Goal: Information Seeking & Learning: Learn about a topic

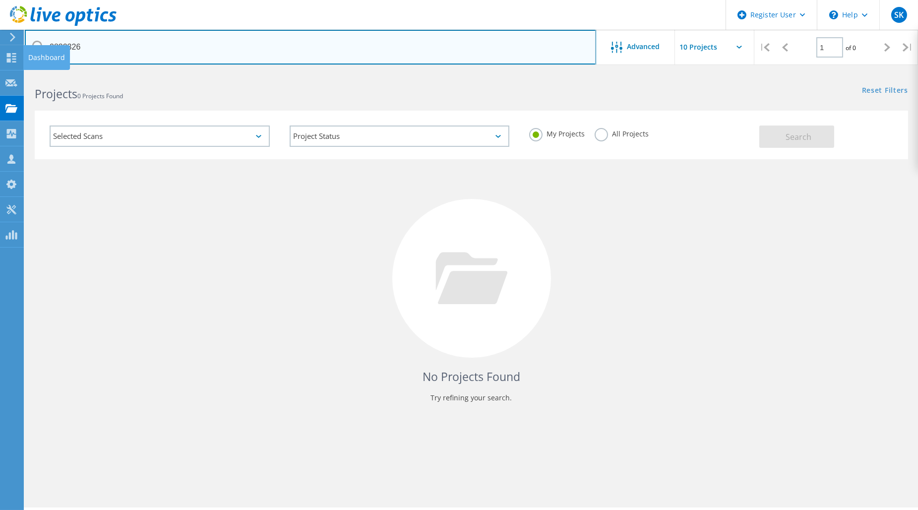
drag, startPoint x: 134, startPoint y: 45, endPoint x: 30, endPoint y: 52, distance: 104.4
click at [26, 72] on div "Register User \n Help Explore Helpful Articles Contact Support SK Dell User Stu…" at bounding box center [459, 304] width 918 height 465
click at [92, 54] on input "2832326" at bounding box center [311, 47] width 572 height 35
drag, startPoint x: 102, startPoint y: 50, endPoint x: 51, endPoint y: 47, distance: 51.7
click at [51, 47] on input "2832326" at bounding box center [311, 47] width 572 height 35
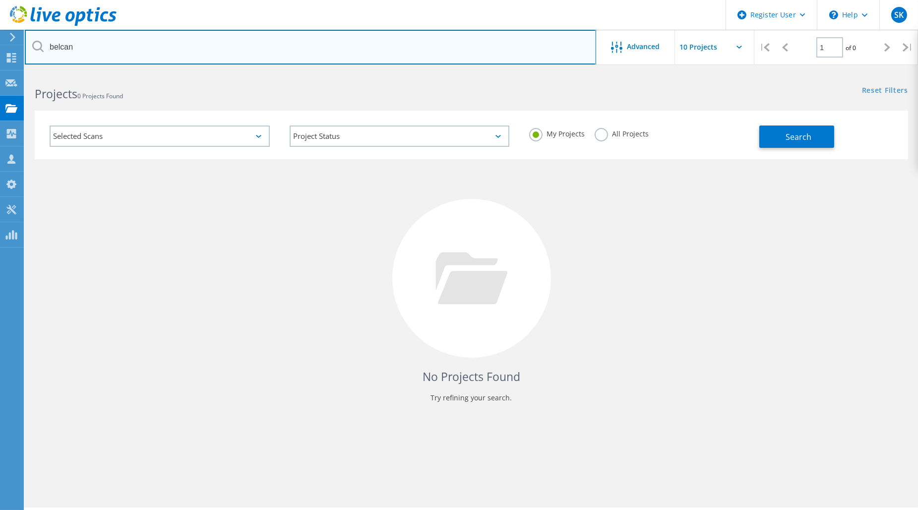
type input "belcan"
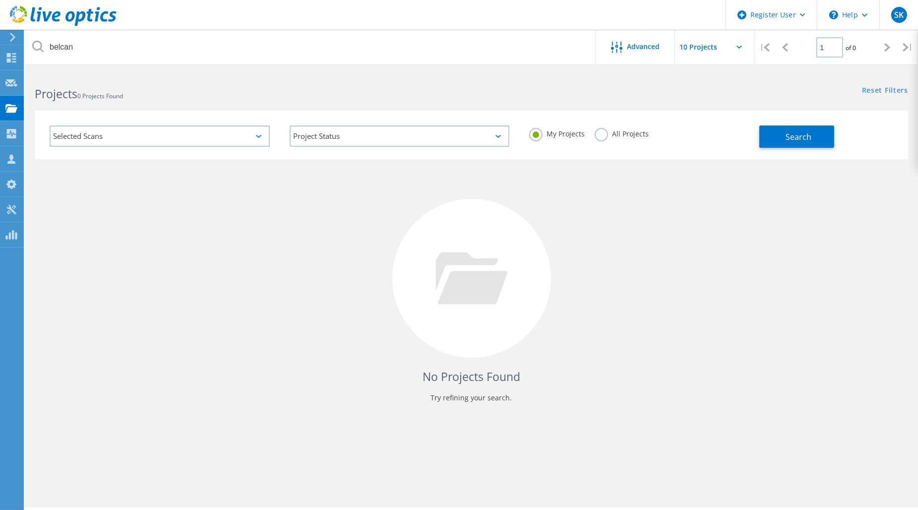
click at [608, 134] on label "All Projects" at bounding box center [622, 132] width 54 height 9
click at [0, 0] on input "All Projects" at bounding box center [0, 0] width 0 height 0
click at [783, 144] on button "Search" at bounding box center [797, 137] width 75 height 22
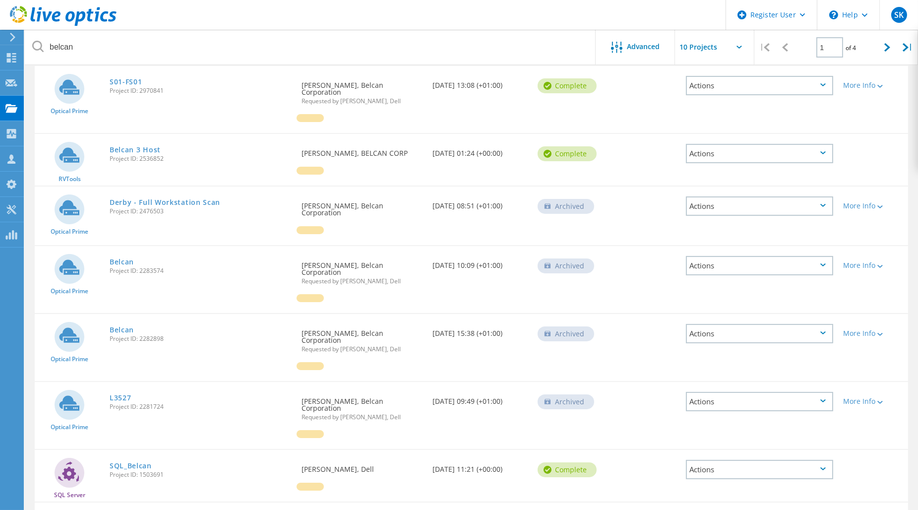
scroll to position [234, 0]
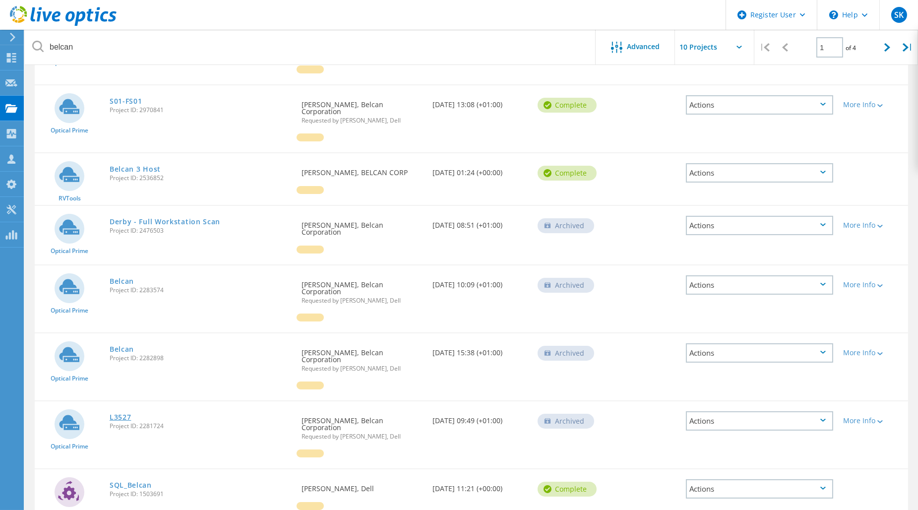
click at [129, 414] on link "L3527" at bounding box center [121, 417] width 22 height 7
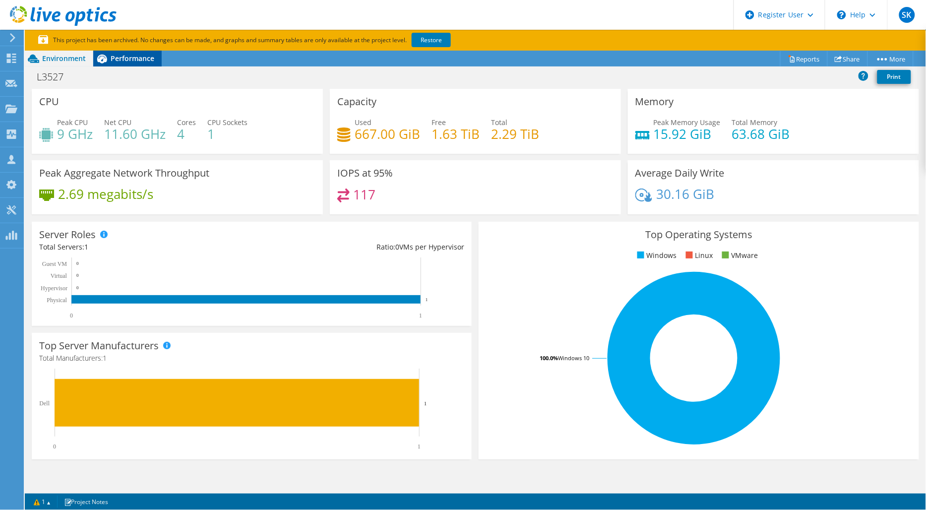
click at [144, 60] on span "Performance" at bounding box center [133, 58] width 44 height 9
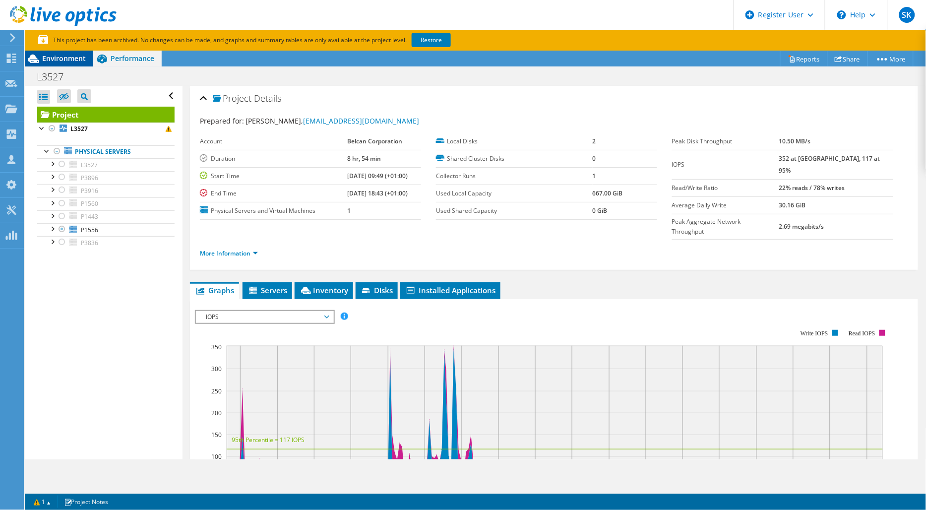
click at [45, 60] on span "Environment" at bounding box center [64, 58] width 44 height 9
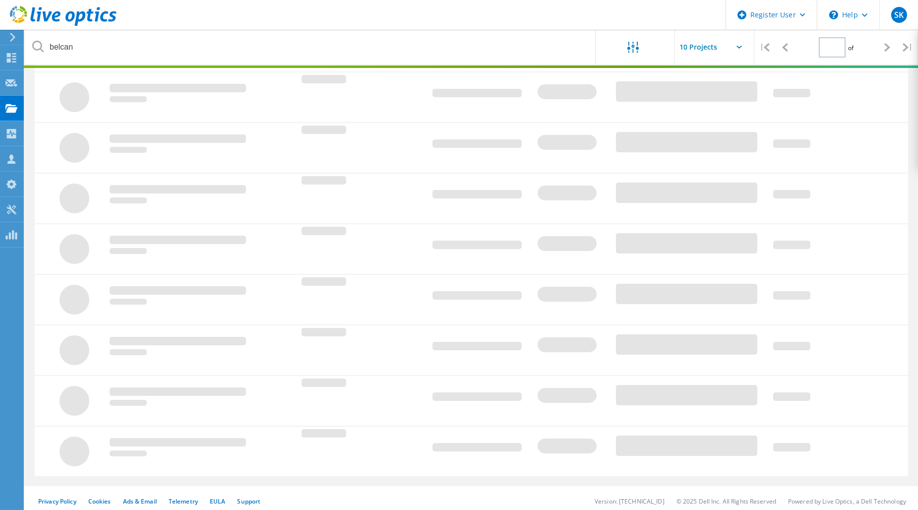
type input "1"
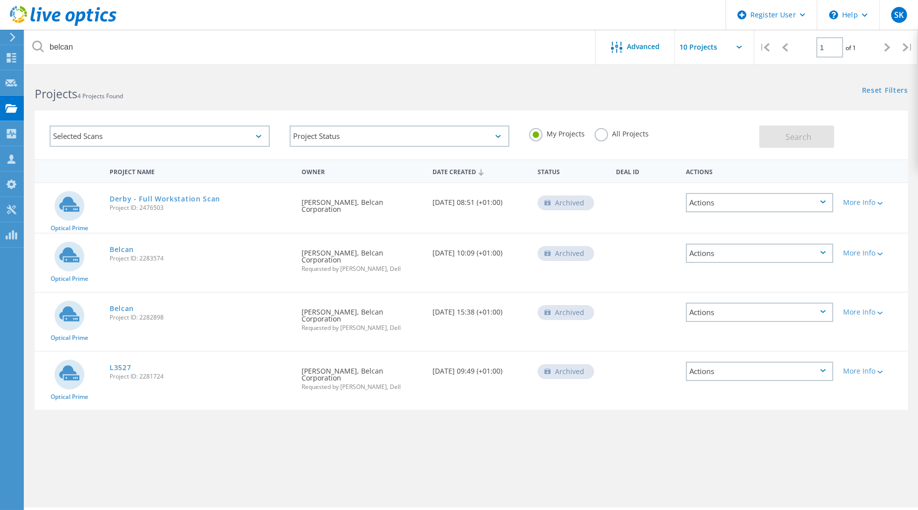
click at [606, 139] on div "All Projects" at bounding box center [622, 135] width 54 height 14
click at [604, 136] on label "All Projects" at bounding box center [622, 132] width 54 height 9
click at [0, 0] on input "All Projects" at bounding box center [0, 0] width 0 height 0
click at [830, 140] on button "Search" at bounding box center [797, 137] width 75 height 22
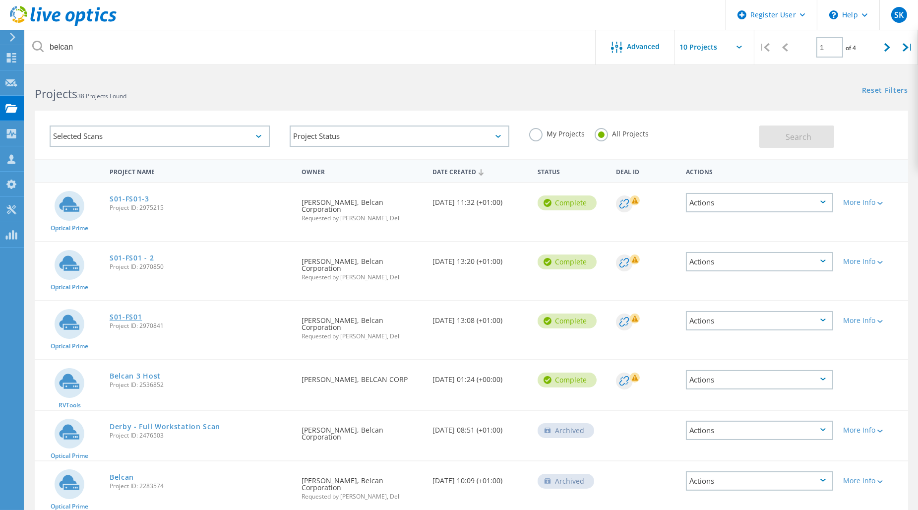
click at [134, 314] on link "S01-FS01" at bounding box center [126, 317] width 33 height 7
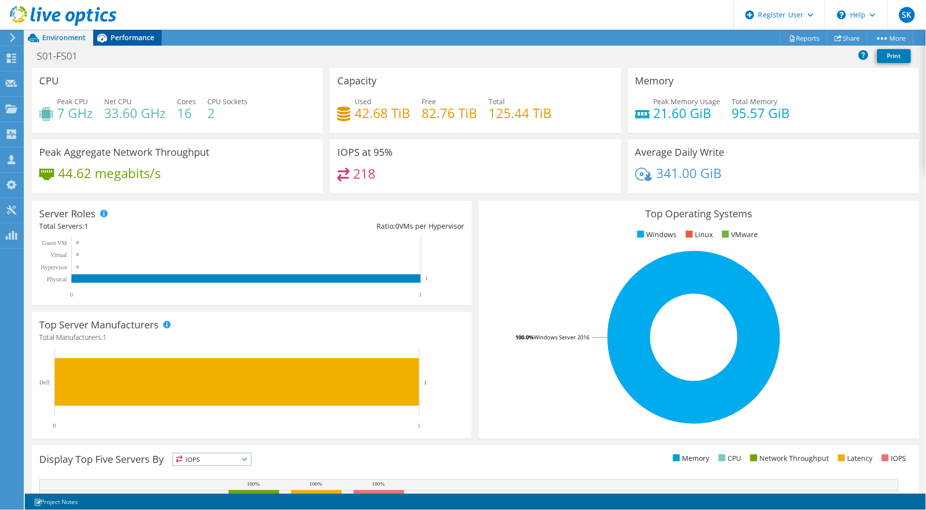
click at [136, 41] on span "Performance" at bounding box center [133, 37] width 44 height 9
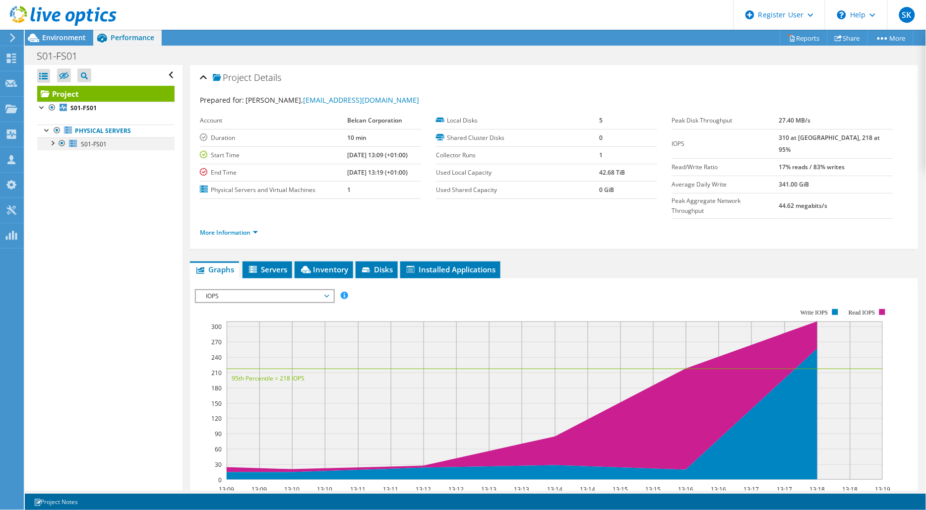
click at [56, 143] on div at bounding box center [52, 142] width 10 height 10
click at [74, 40] on span "Environment" at bounding box center [64, 37] width 44 height 9
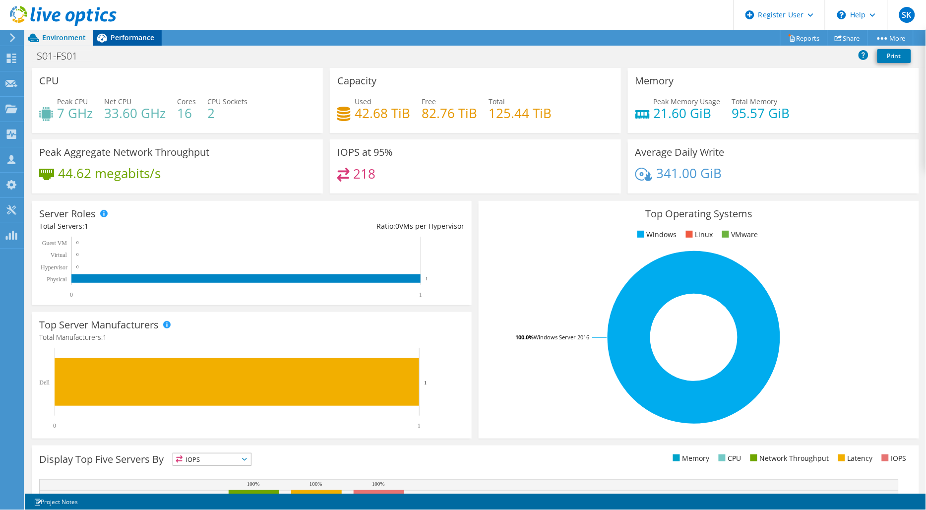
click at [129, 38] on span "Performance" at bounding box center [133, 37] width 44 height 9
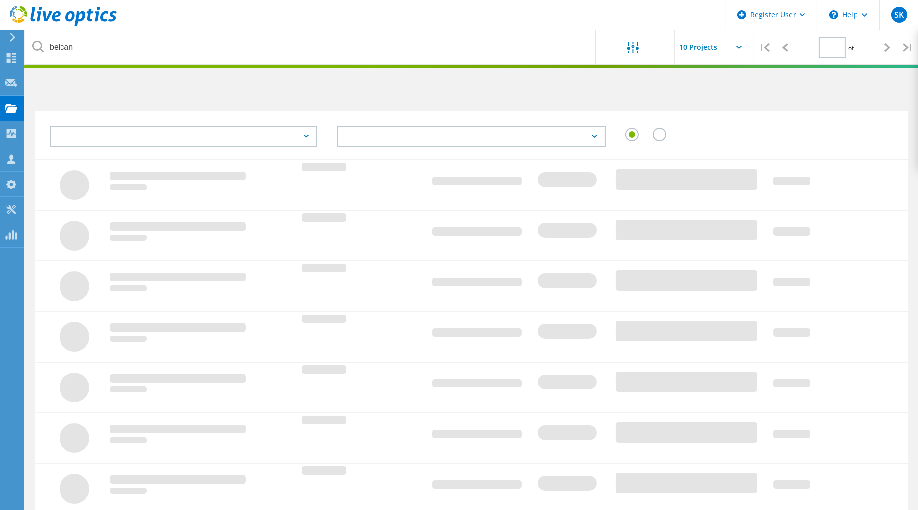
type input "1"
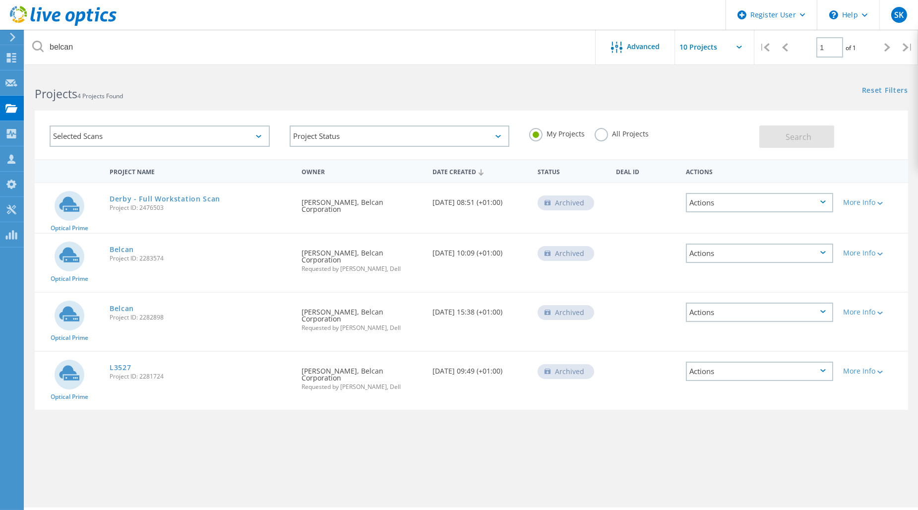
drag, startPoint x: 589, startPoint y: 137, endPoint x: 597, endPoint y: 137, distance: 7.5
click at [593, 138] on div "My Projects All Projects" at bounding box center [639, 134] width 240 height 37
drag, startPoint x: 599, startPoint y: 137, endPoint x: 716, endPoint y: 143, distance: 117.2
click at [601, 137] on label "All Projects" at bounding box center [622, 132] width 54 height 9
click at [0, 0] on input "All Projects" at bounding box center [0, 0] width 0 height 0
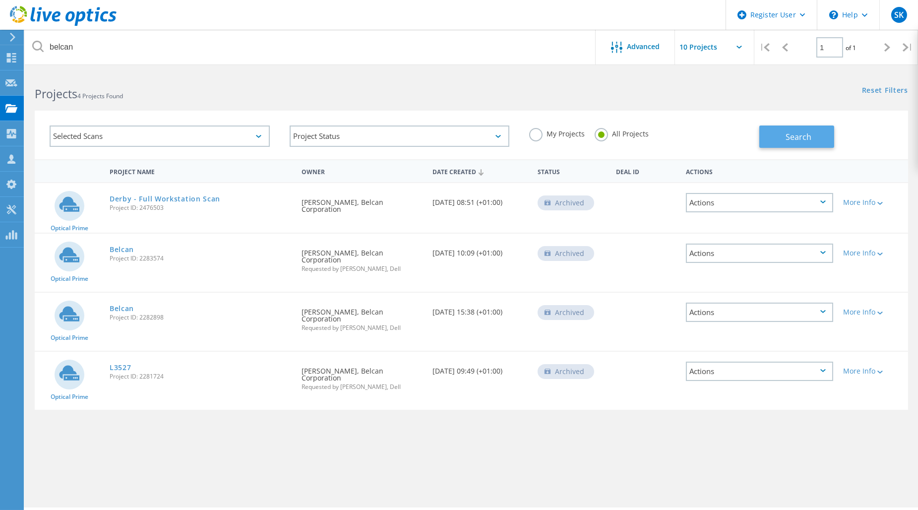
click at [813, 140] on button "Search" at bounding box center [797, 137] width 75 height 22
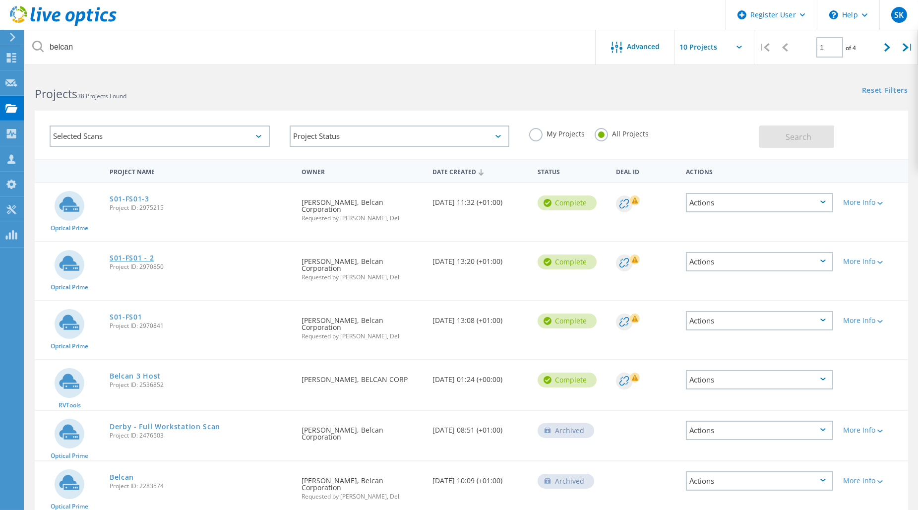
click at [146, 255] on link "S01-FS01 - 2" at bounding box center [132, 258] width 44 height 7
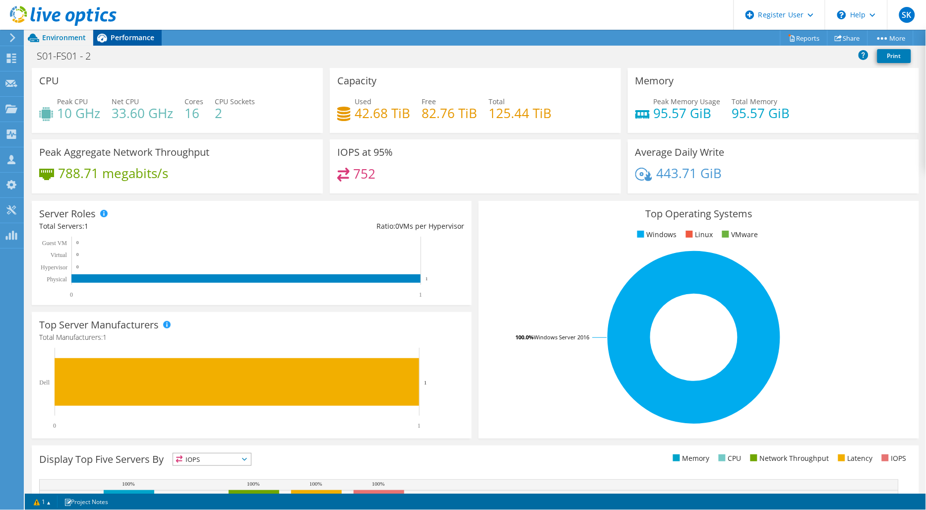
click at [117, 38] on span "Performance" at bounding box center [133, 37] width 44 height 9
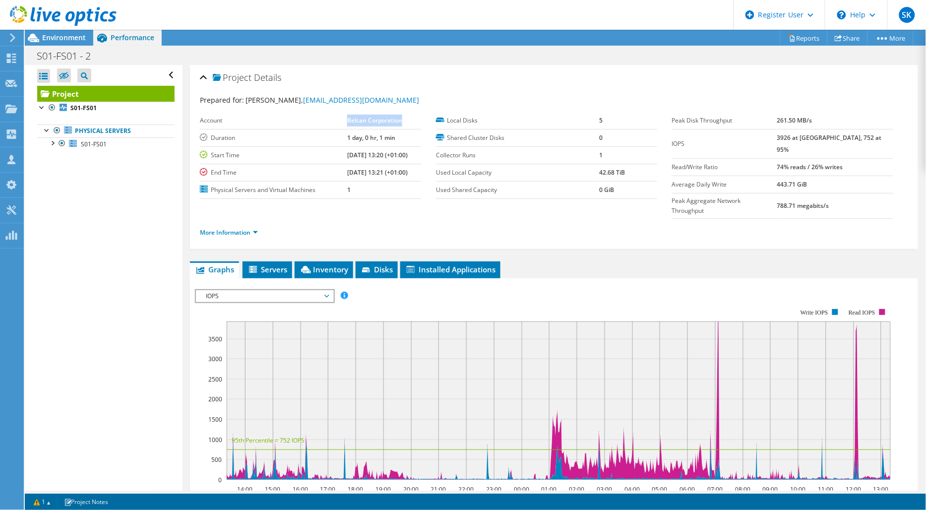
drag, startPoint x: 335, startPoint y: 117, endPoint x: 393, endPoint y: 118, distance: 57.6
click at [393, 118] on td "Belcan Corporation" at bounding box center [384, 120] width 74 height 17
drag, startPoint x: 334, startPoint y: 137, endPoint x: 384, endPoint y: 139, distance: 49.7
click at [384, 139] on tr "Duration 1 day, 0 hr, 1 min" at bounding box center [310, 137] width 221 height 17
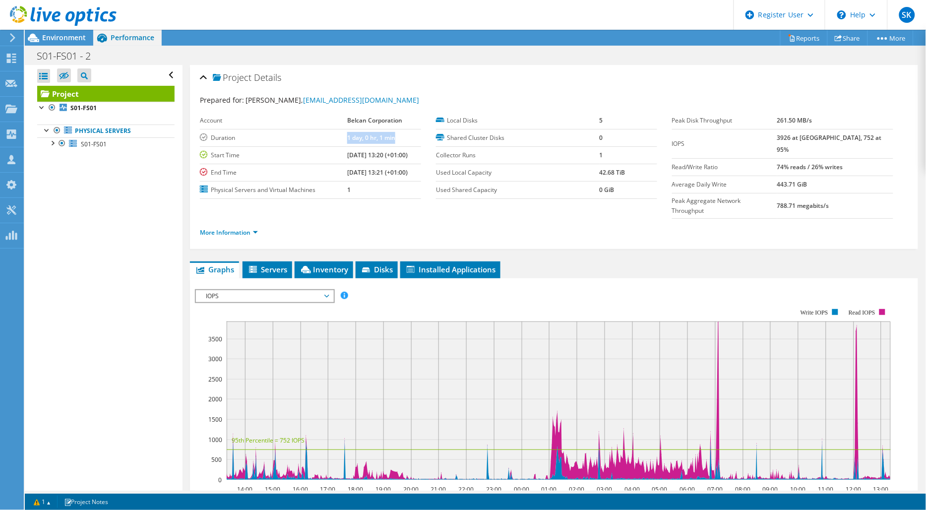
click at [384, 139] on td "1 day, 0 hr, 1 min" at bounding box center [384, 137] width 74 height 17
click at [71, 42] on div "Environment" at bounding box center [59, 38] width 68 height 16
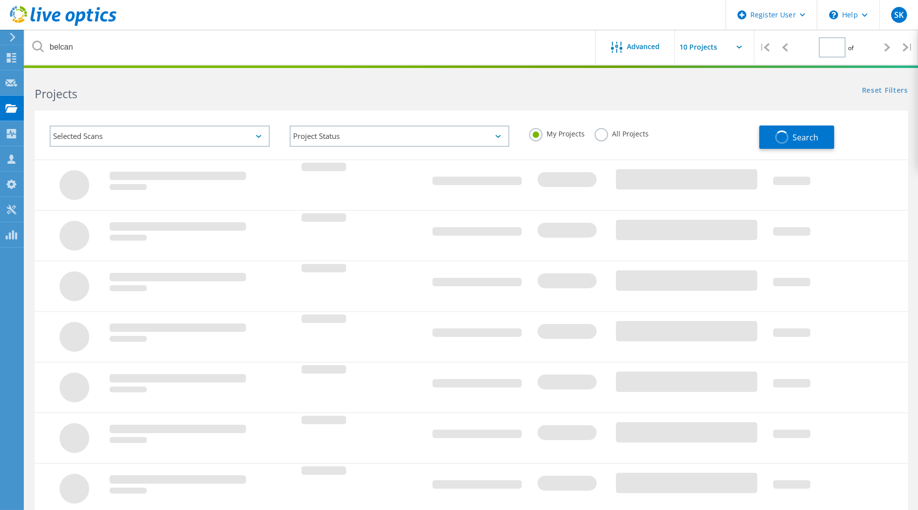
type input "1"
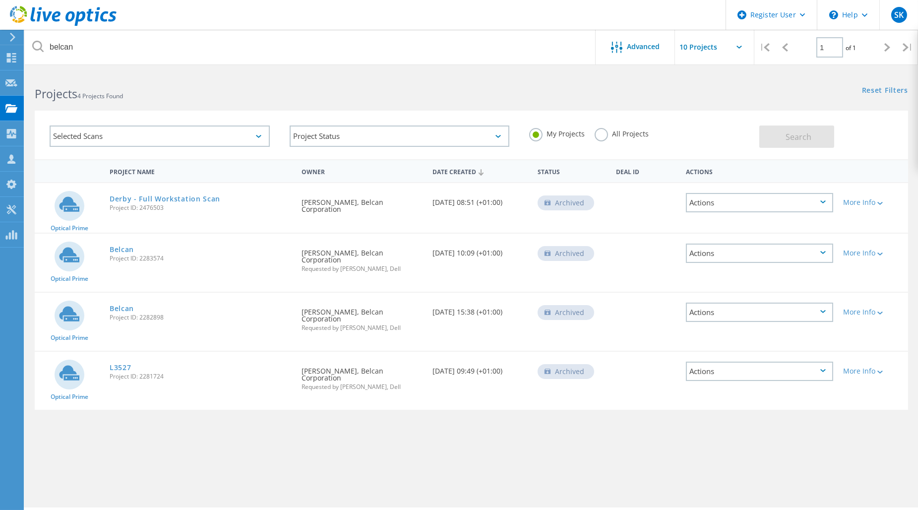
click at [596, 140] on div "All Projects" at bounding box center [622, 135] width 54 height 14
click at [597, 135] on label "All Projects" at bounding box center [622, 132] width 54 height 9
click at [0, 0] on input "All Projects" at bounding box center [0, 0] width 0 height 0
click at [779, 141] on button "Search" at bounding box center [797, 137] width 75 height 22
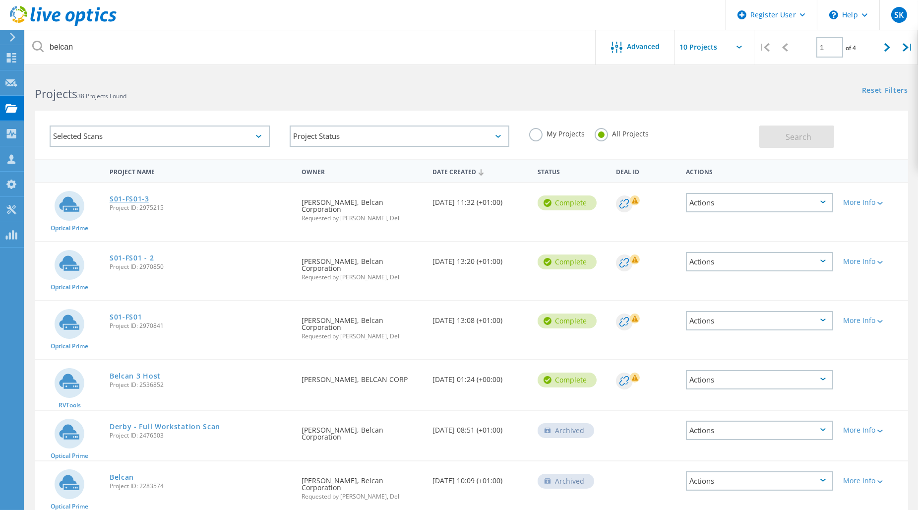
click at [137, 197] on link "S01-FS01-3" at bounding box center [130, 198] width 40 height 7
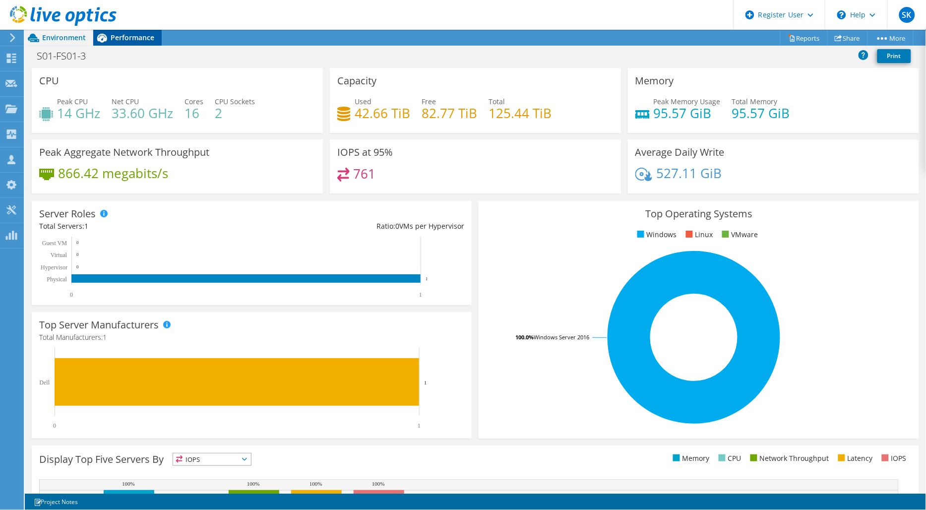
click at [138, 41] on span "Performance" at bounding box center [133, 37] width 44 height 9
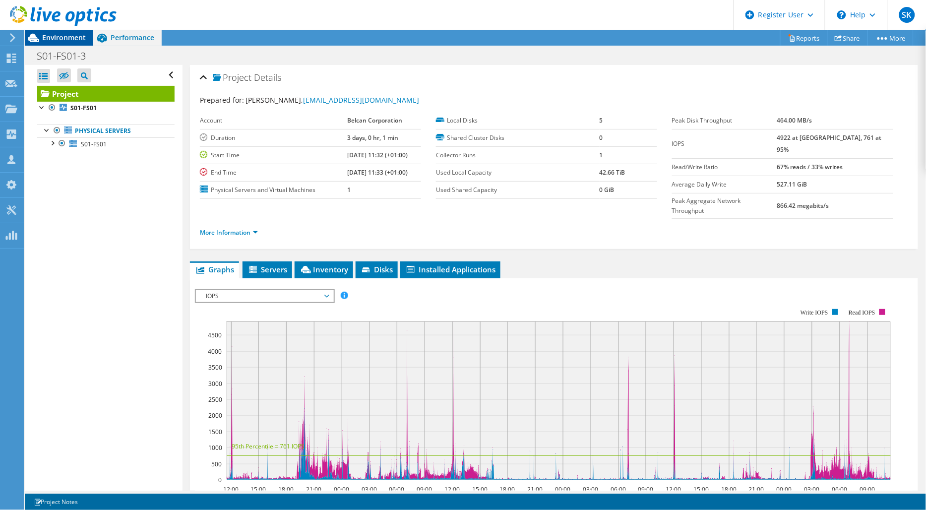
click at [65, 38] on span "Environment" at bounding box center [64, 37] width 44 height 9
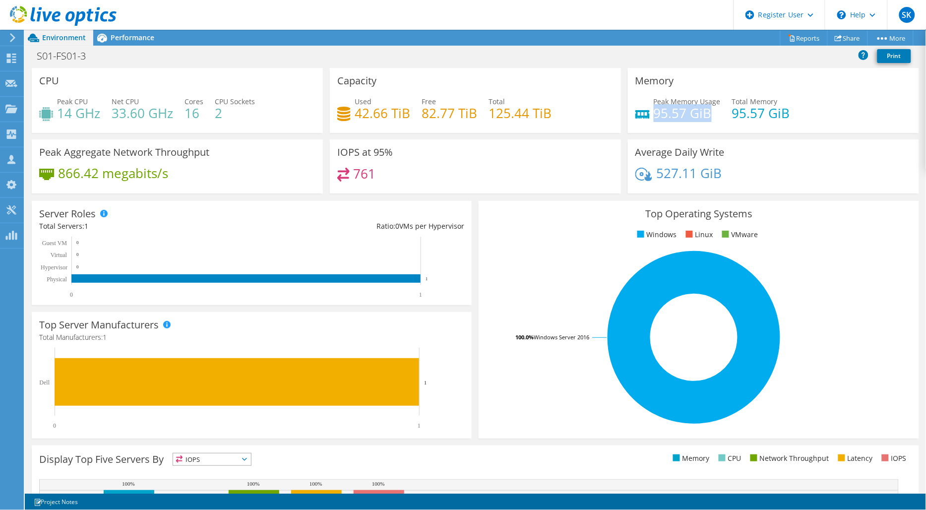
drag, startPoint x: 650, startPoint y: 111, endPoint x: 703, endPoint y: 106, distance: 52.9
click at [703, 108] on h4 "95.57 GiB" at bounding box center [687, 113] width 67 height 11
click at [753, 115] on h4 "95.57 GiB" at bounding box center [761, 113] width 58 height 11
drag, startPoint x: 726, startPoint y: 111, endPoint x: 787, endPoint y: 111, distance: 61.0
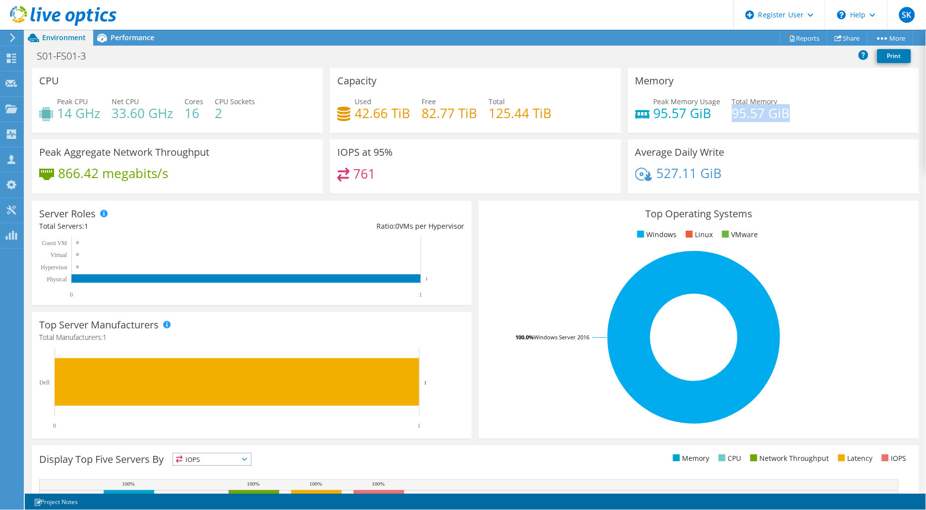
click at [787, 111] on div "Peak Memory Usage 95.57 GiB Total Memory 95.57 GiB" at bounding box center [774, 112] width 276 height 32
click at [121, 43] on div "Performance" at bounding box center [127, 38] width 68 height 16
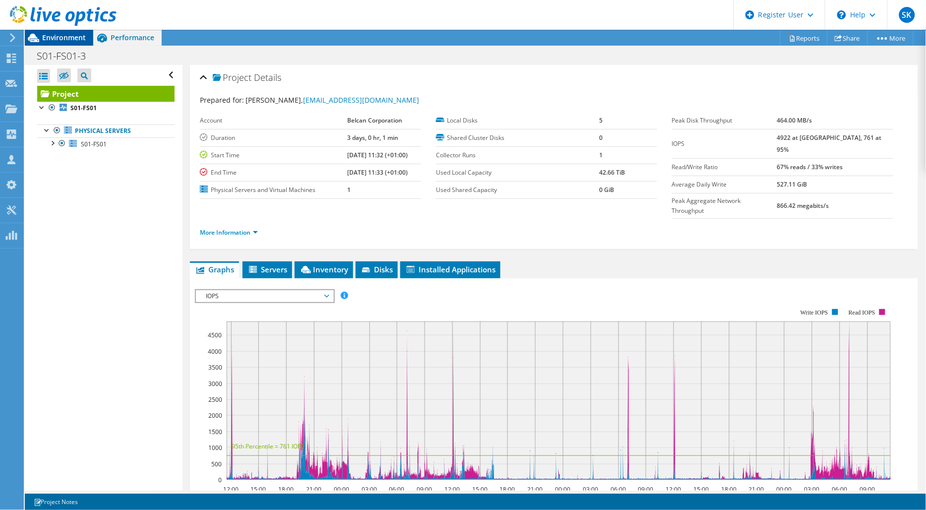
click at [67, 40] on span "Environment" at bounding box center [64, 37] width 44 height 9
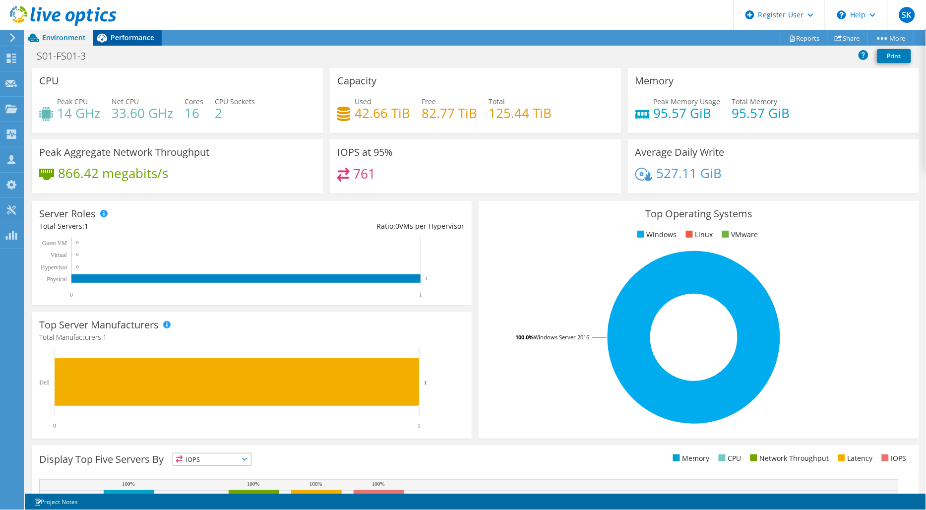
click at [117, 39] on span "Performance" at bounding box center [133, 37] width 44 height 9
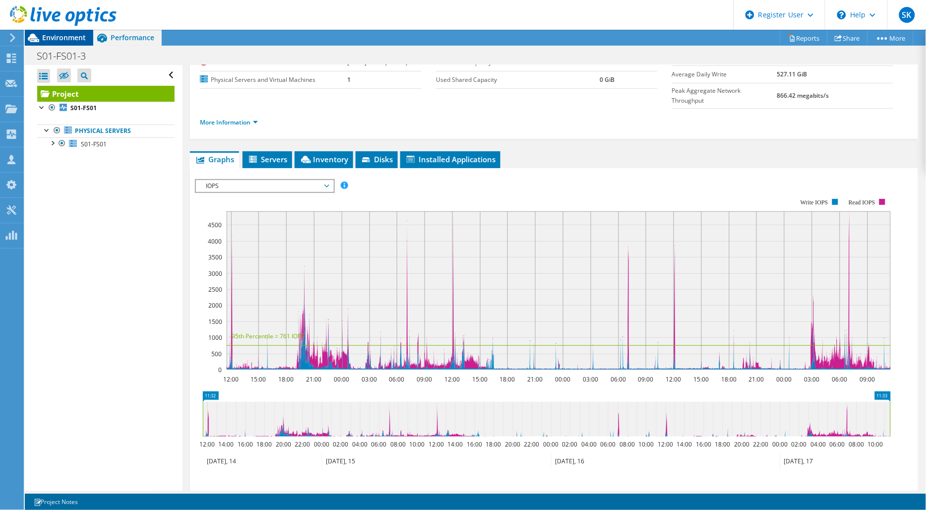
click at [73, 38] on span "Environment" at bounding box center [64, 37] width 44 height 9
